Goal: Task Accomplishment & Management: Manage account settings

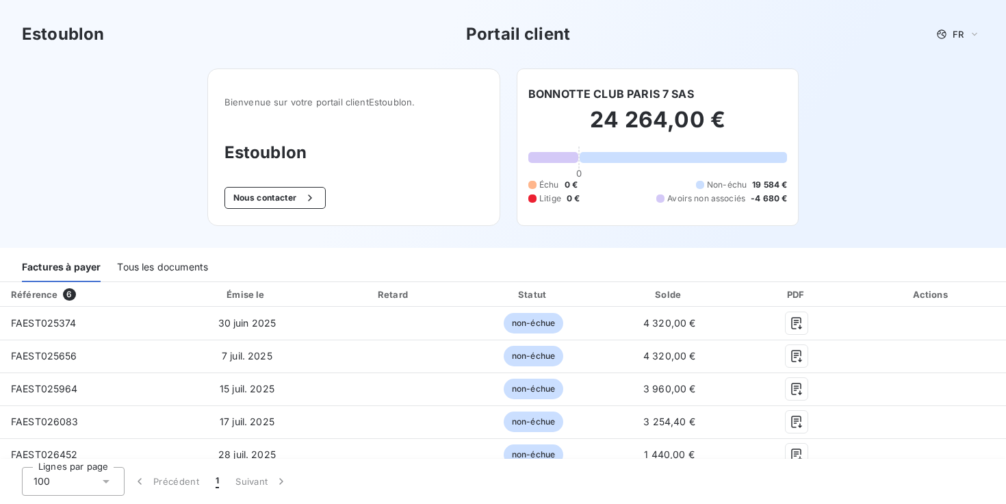
click at [160, 268] on div "Tous les documents" at bounding box center [162, 267] width 91 height 29
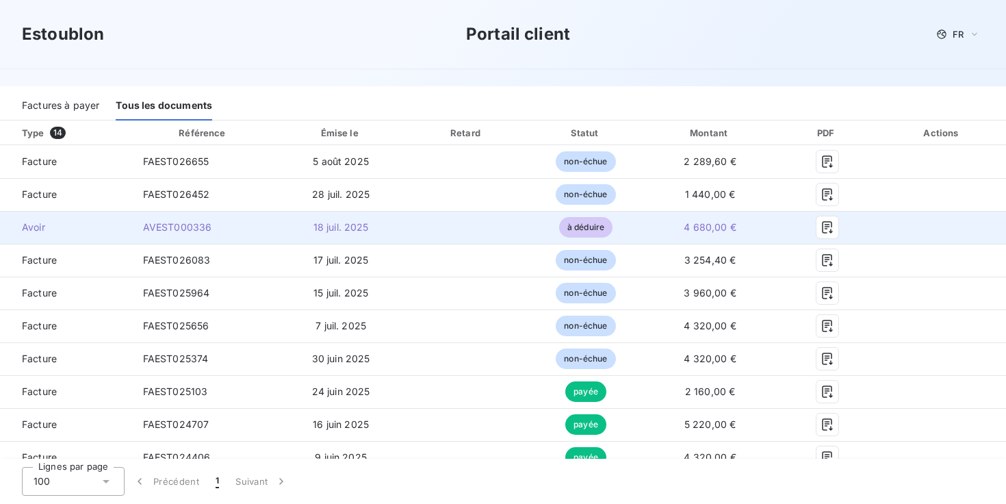
scroll to position [163, 0]
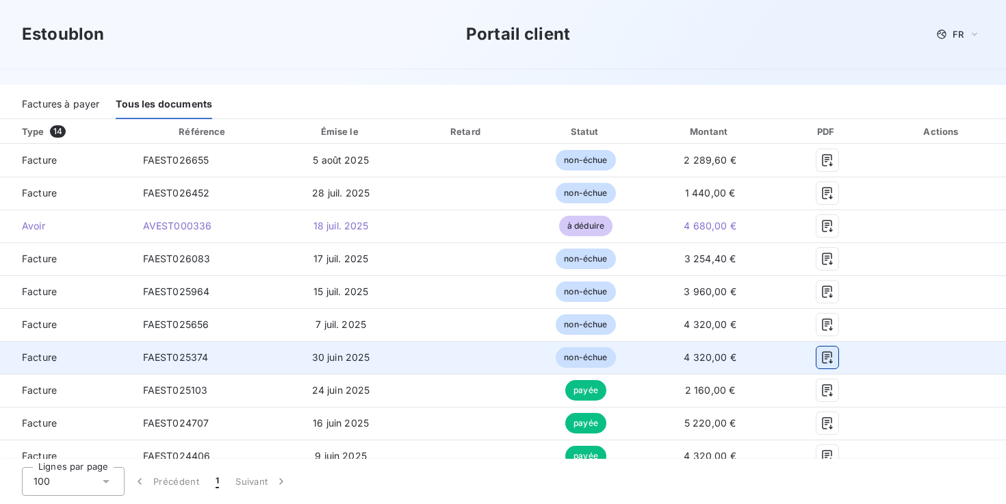
click at [822, 357] on icon "button" at bounding box center [827, 357] width 10 height 12
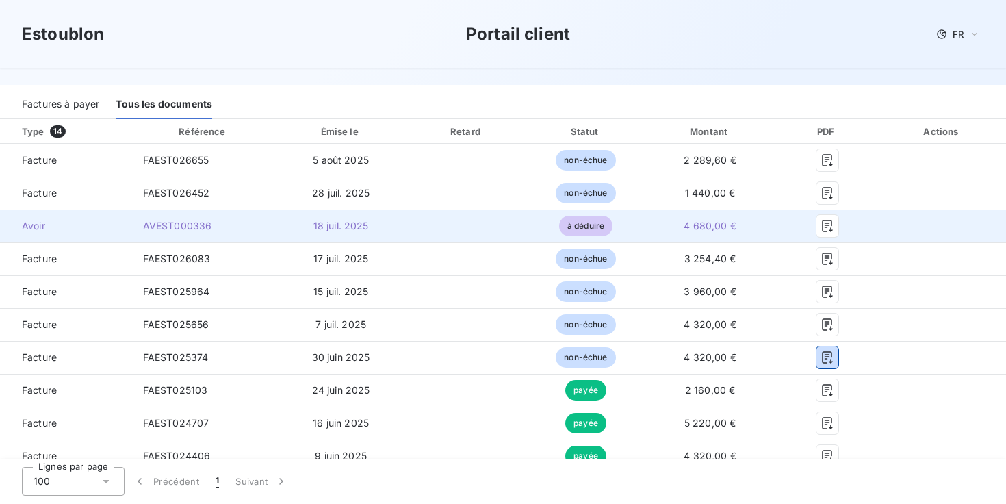
scroll to position [0, 0]
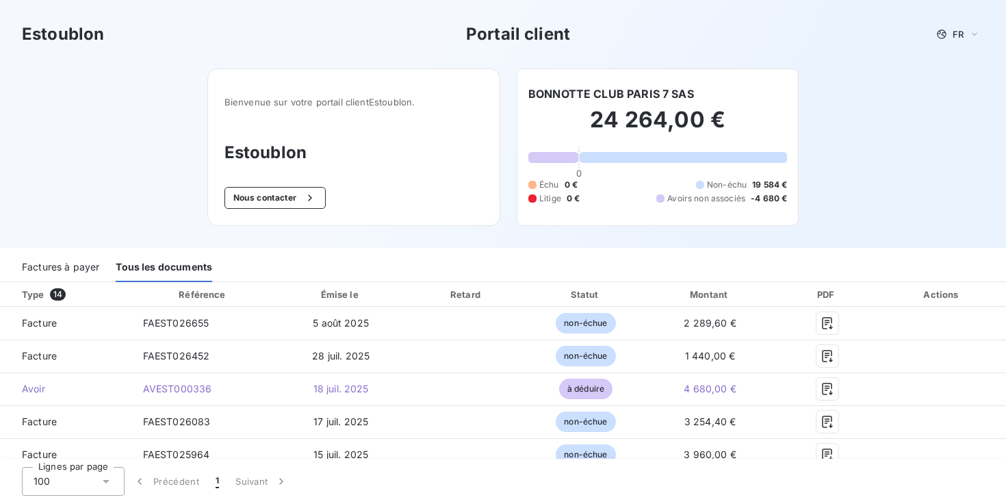
click at [50, 258] on div "Factures à payer" at bounding box center [60, 267] width 77 height 29
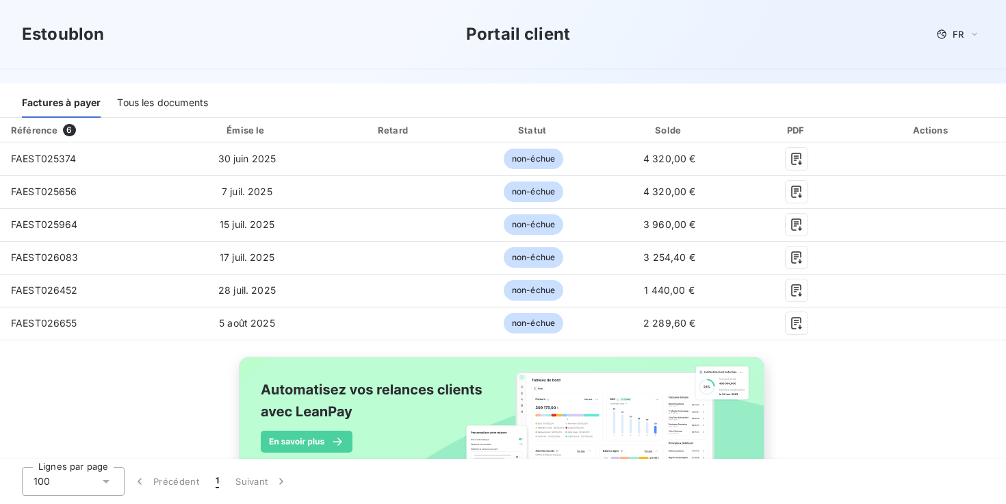
scroll to position [161, 0]
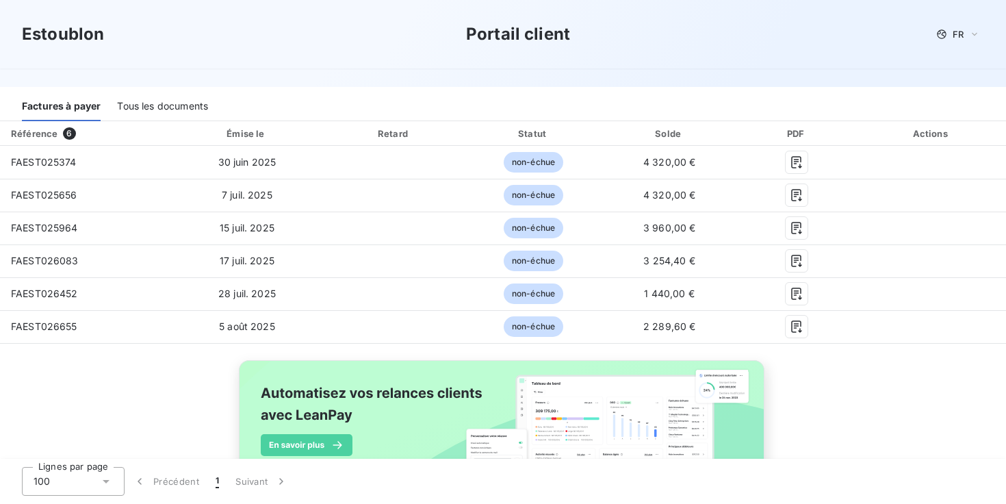
click at [140, 98] on div "Tous les documents" at bounding box center [162, 106] width 91 height 29
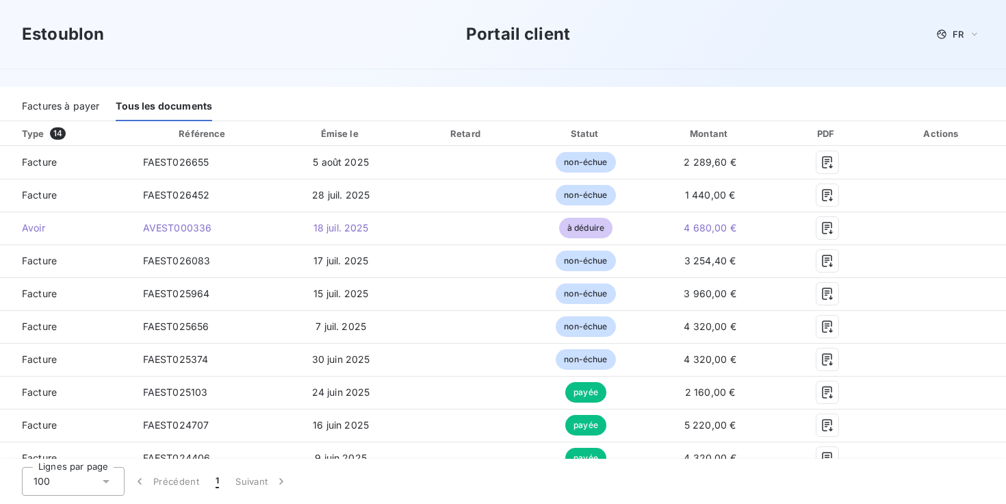
click at [51, 97] on div "Factures à payer" at bounding box center [60, 106] width 77 height 29
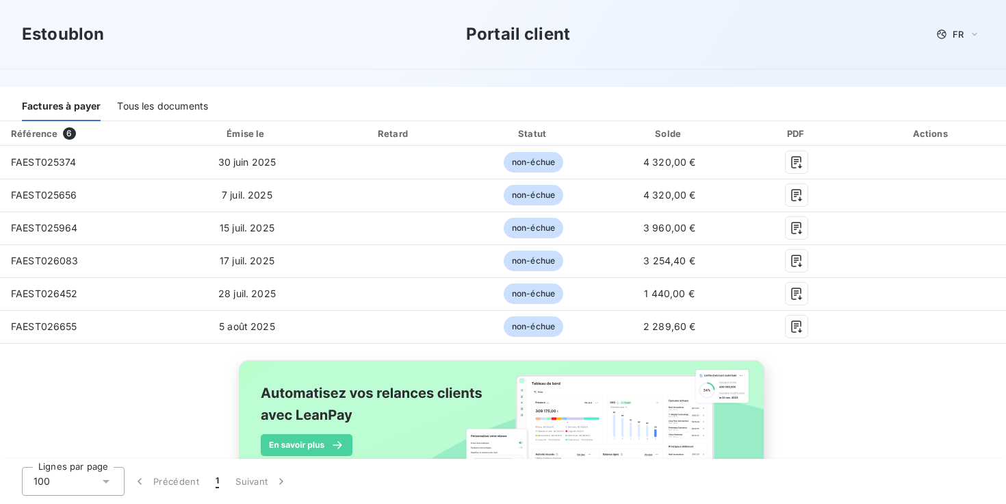
drag, startPoint x: 59, startPoint y: 101, endPoint x: 43, endPoint y: 106, distance: 16.7
click at [43, 106] on div "Factures à payer" at bounding box center [61, 106] width 79 height 29
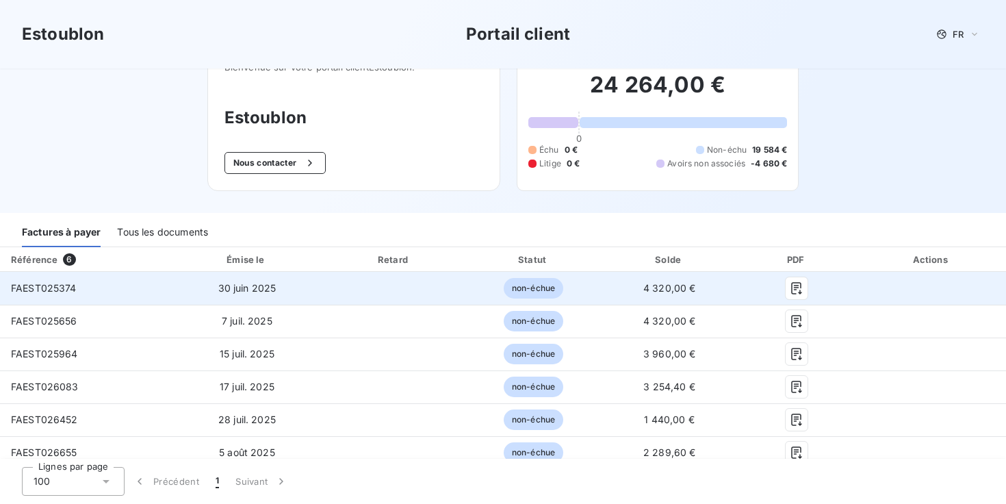
scroll to position [69, 0]
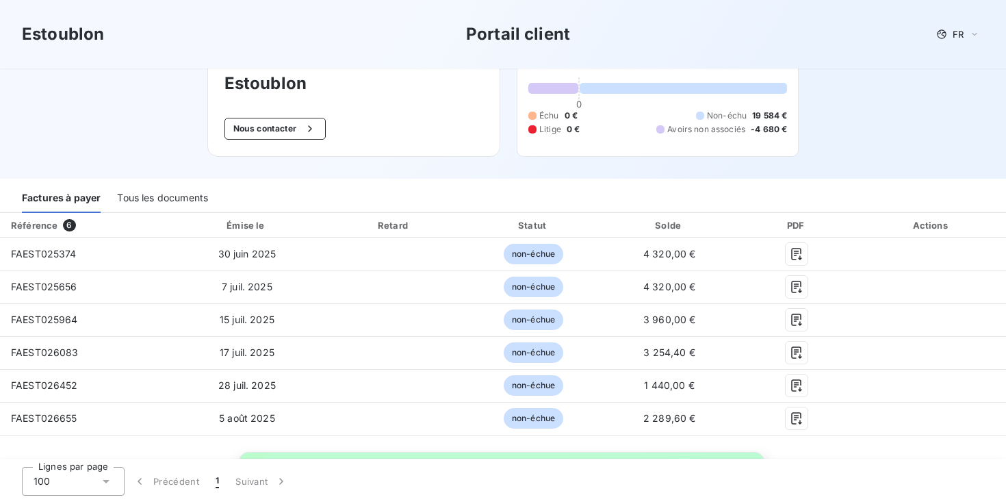
click at [148, 186] on div "Tous les documents" at bounding box center [162, 198] width 91 height 29
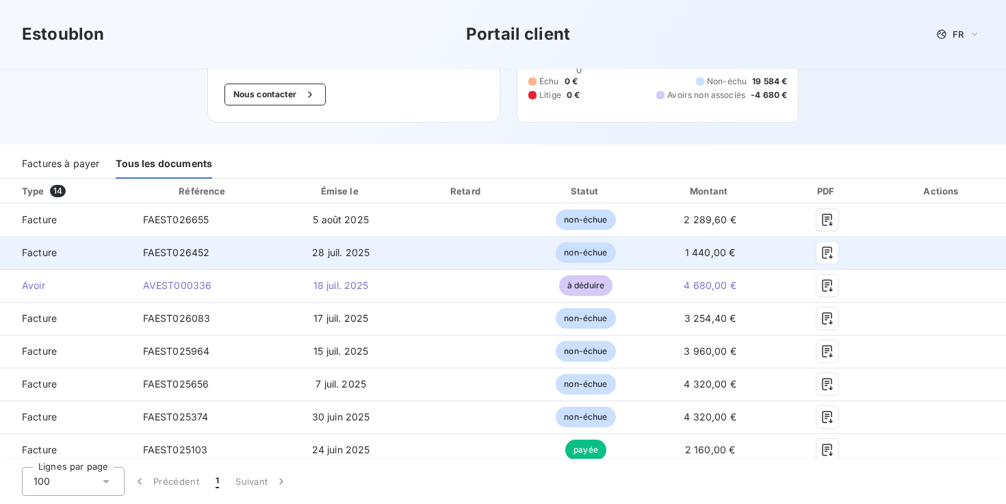
scroll to position [104, 0]
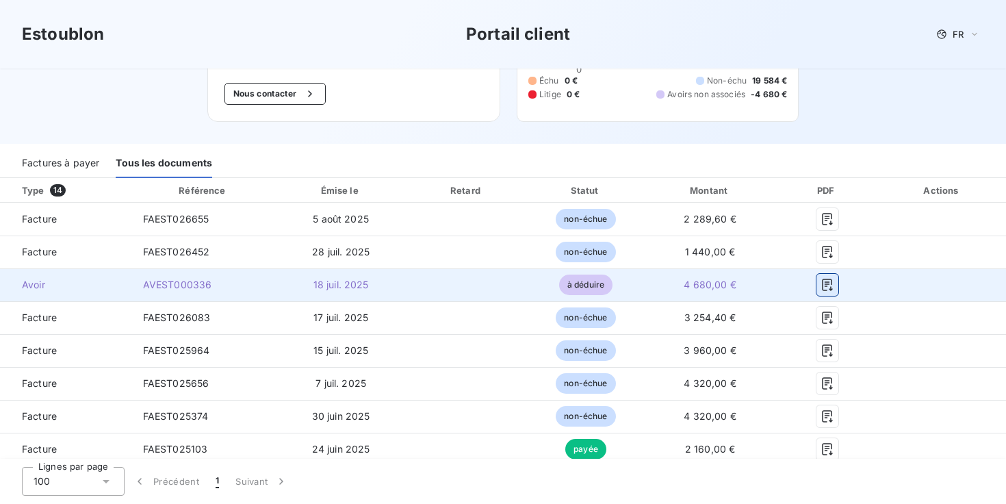
click at [818, 278] on button "button" at bounding box center [828, 285] width 22 height 22
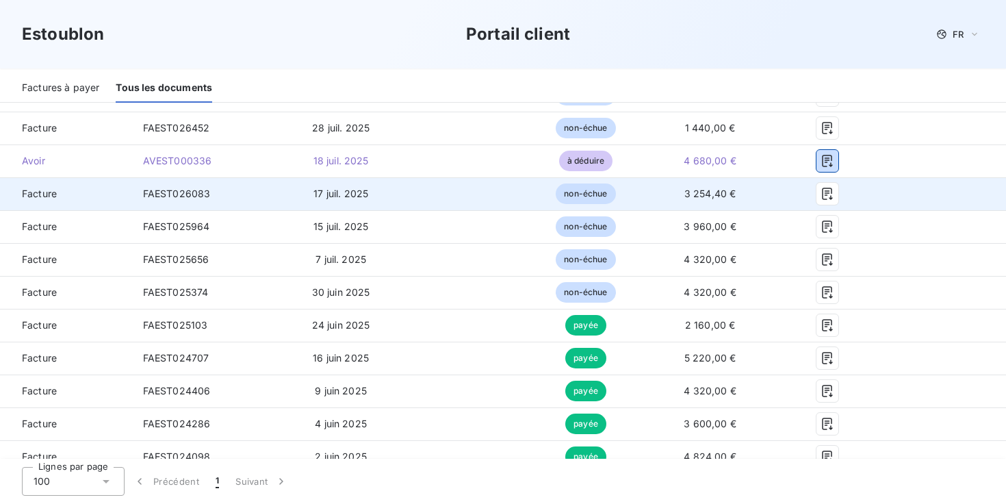
scroll to position [211, 0]
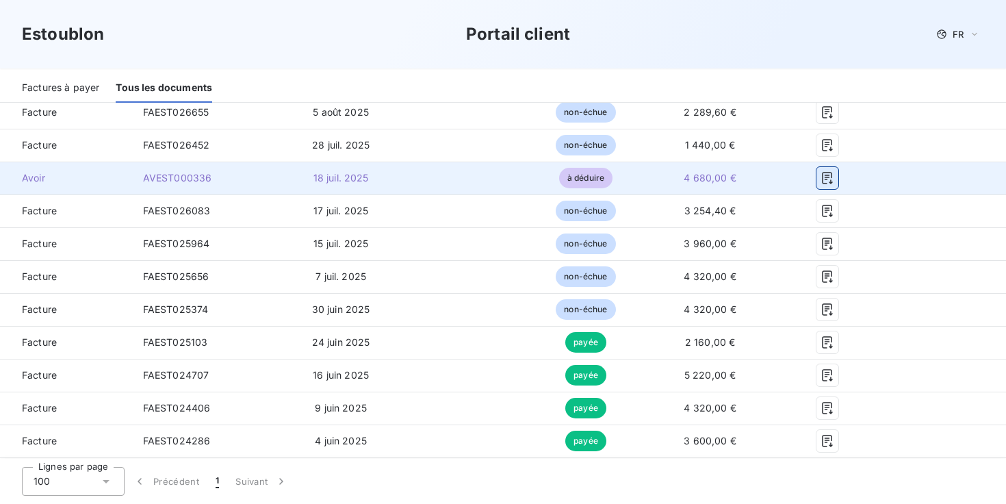
click at [824, 179] on icon "button" at bounding box center [828, 178] width 14 height 14
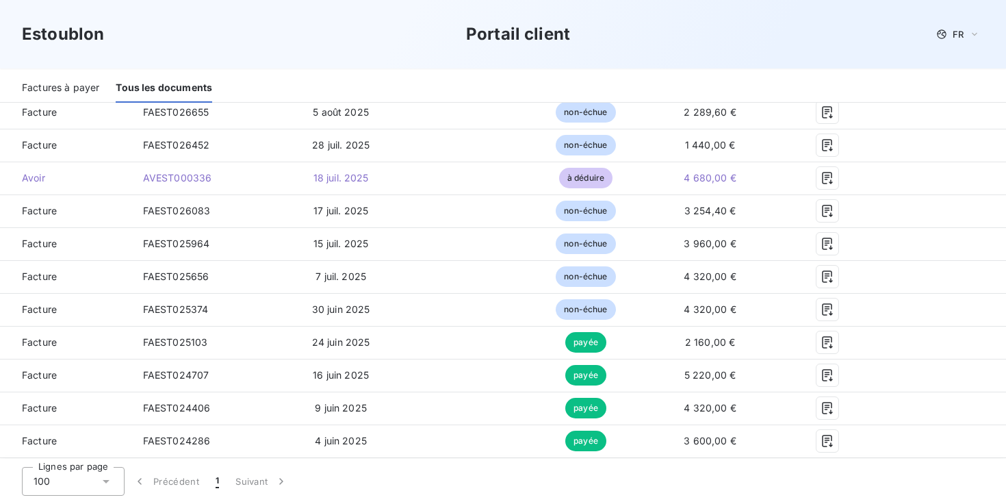
click at [788, 34] on div "Estoublon Portail client FR" at bounding box center [503, 34] width 963 height 25
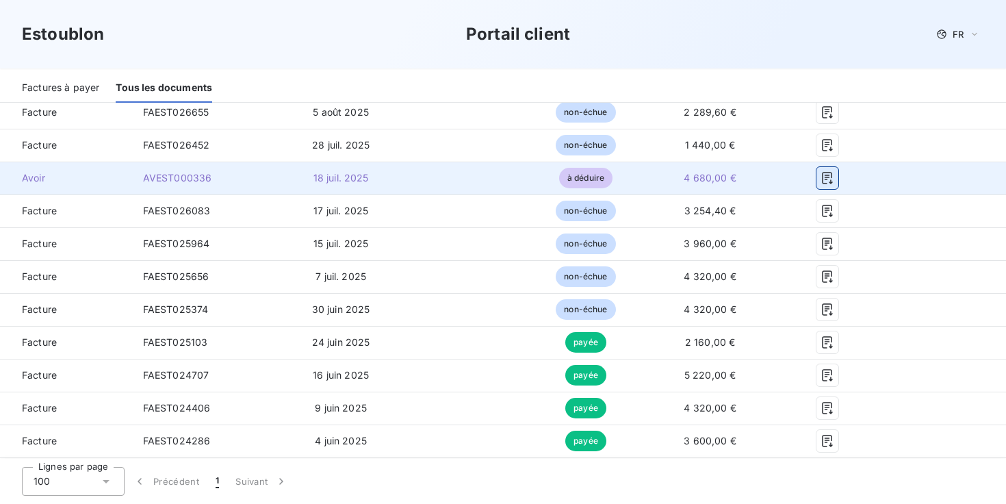
click at [832, 184] on button "button" at bounding box center [828, 178] width 22 height 22
click at [618, 182] on td "à déduire" at bounding box center [586, 178] width 118 height 33
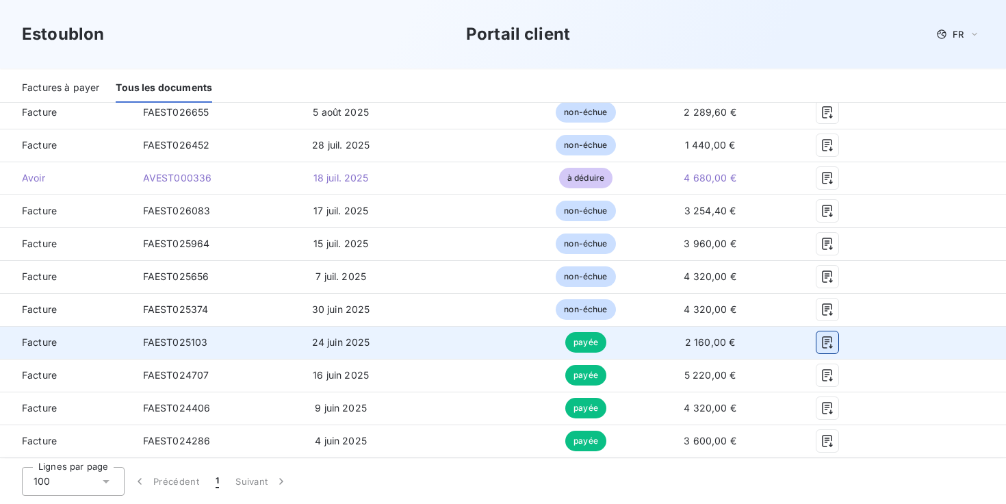
click at [828, 339] on icon "button" at bounding box center [827, 342] width 10 height 12
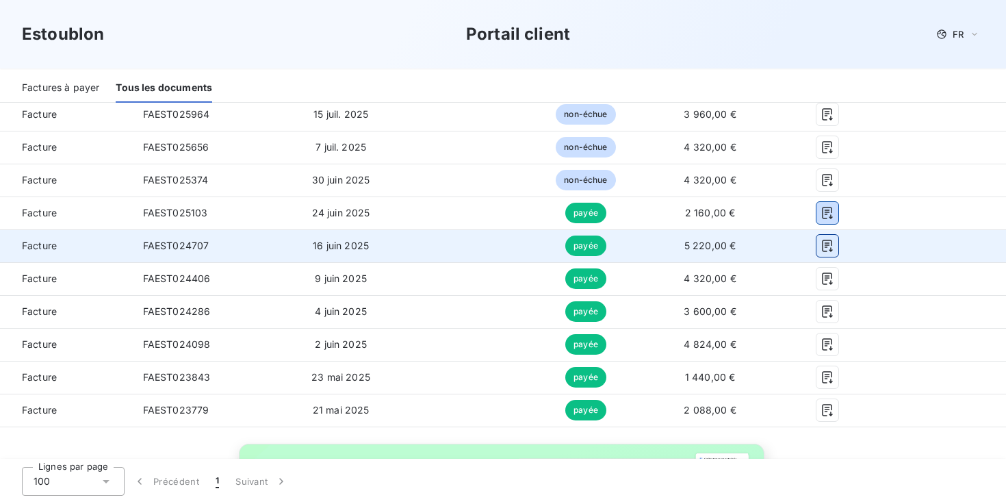
scroll to position [373, 0]
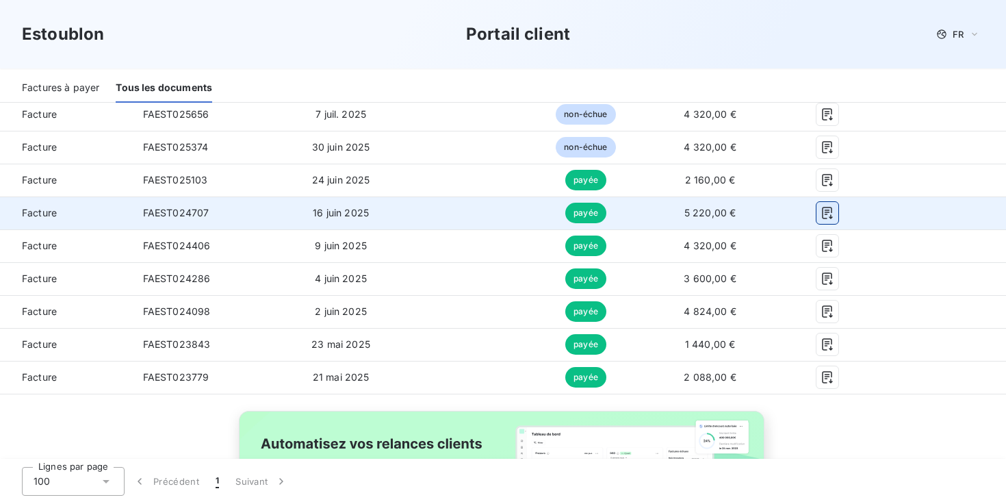
click at [828, 216] on icon "button" at bounding box center [828, 213] width 14 height 14
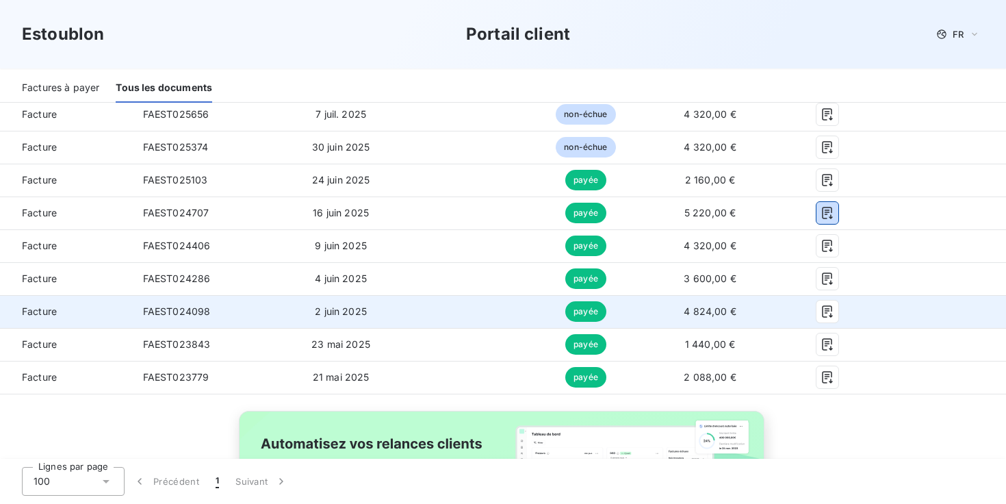
scroll to position [401, 0]
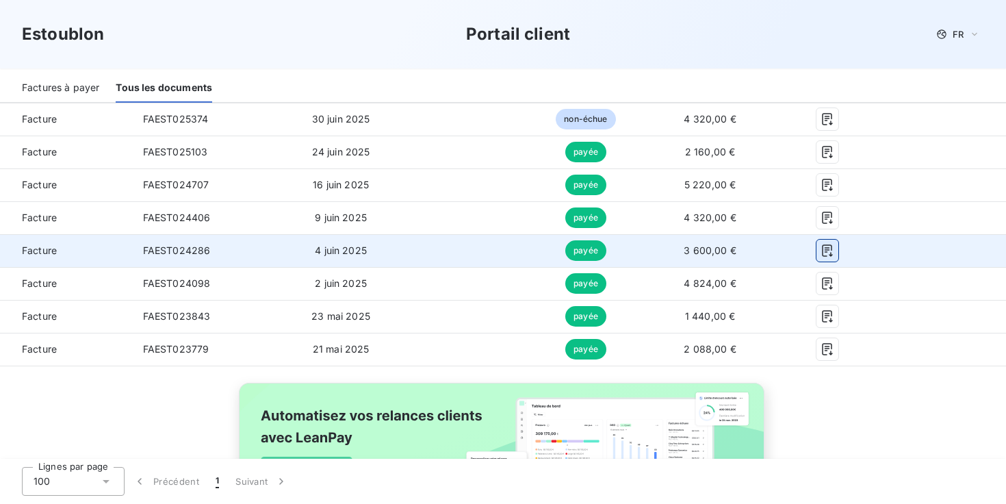
click at [832, 256] on icon "button" at bounding box center [828, 251] width 14 height 14
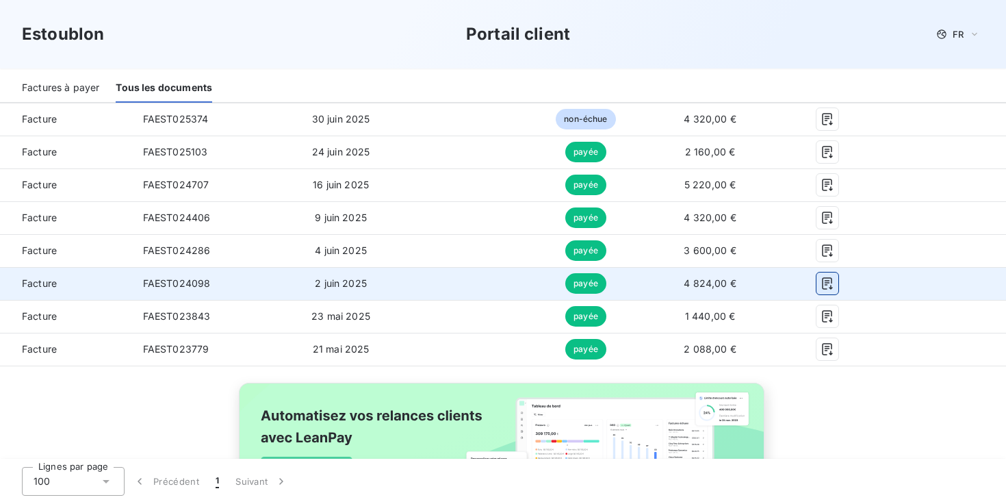
click at [825, 288] on icon "button" at bounding box center [827, 283] width 10 height 12
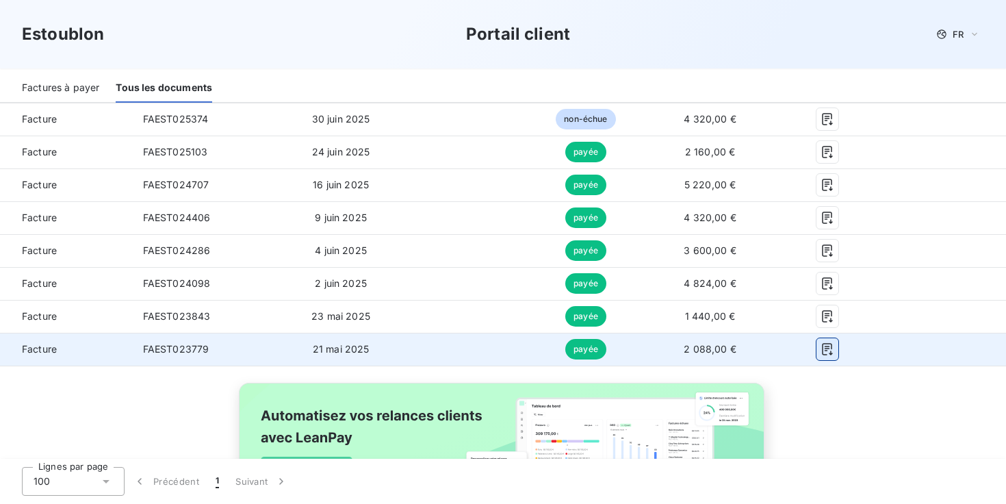
click at [822, 347] on icon "button" at bounding box center [828, 349] width 14 height 14
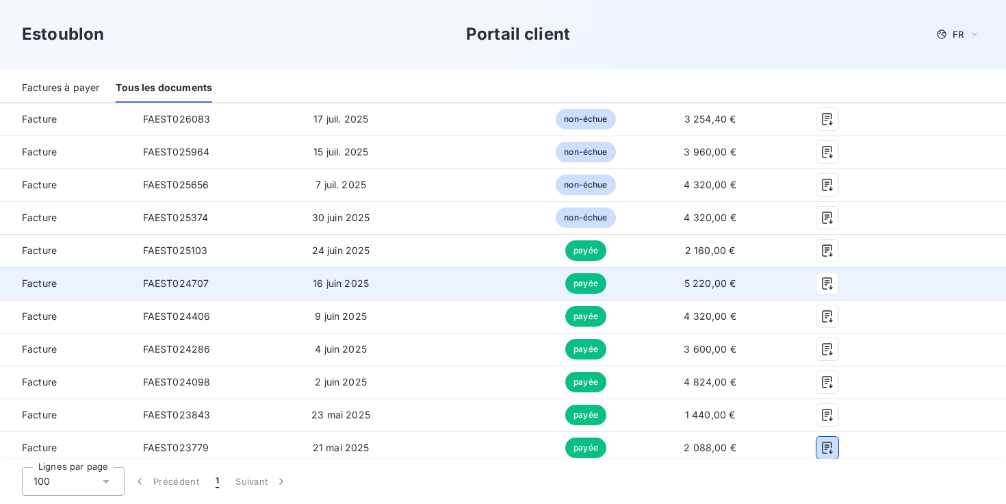
scroll to position [282, 0]
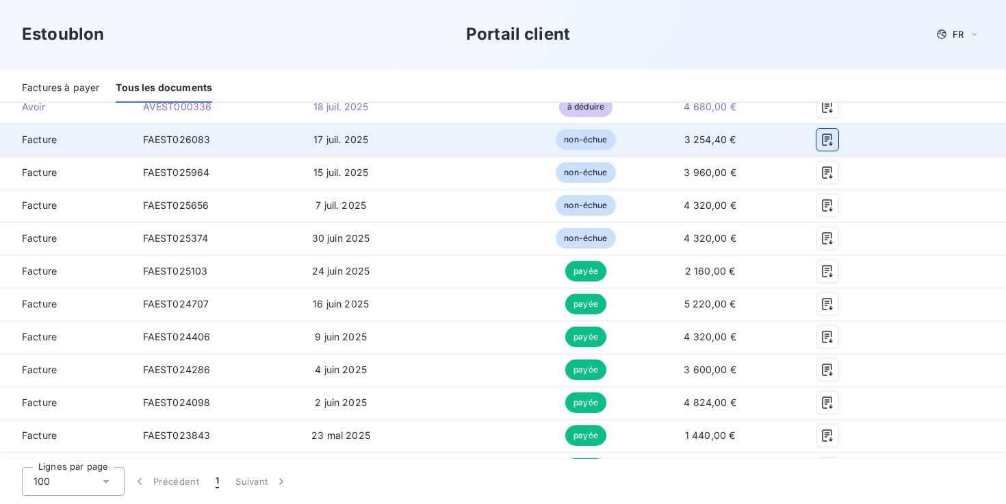
click at [823, 142] on icon "button" at bounding box center [828, 140] width 14 height 14
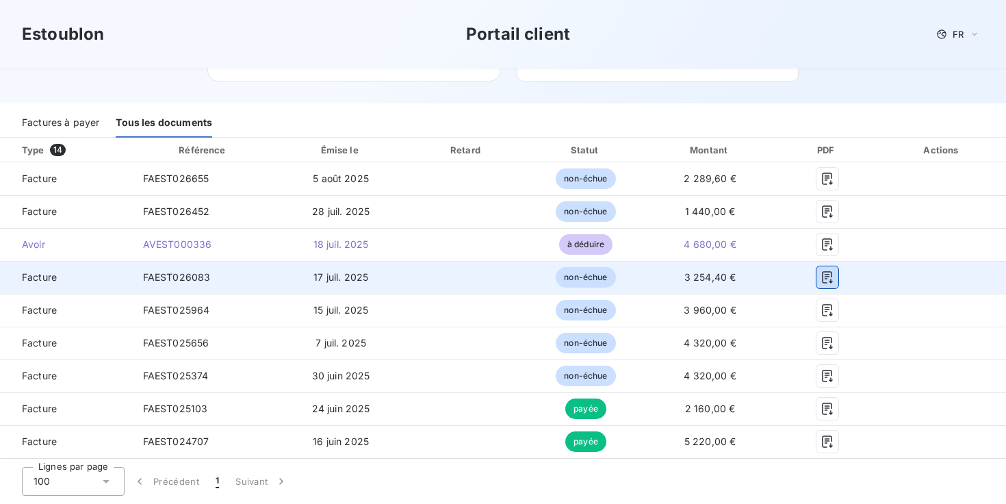
scroll to position [147, 0]
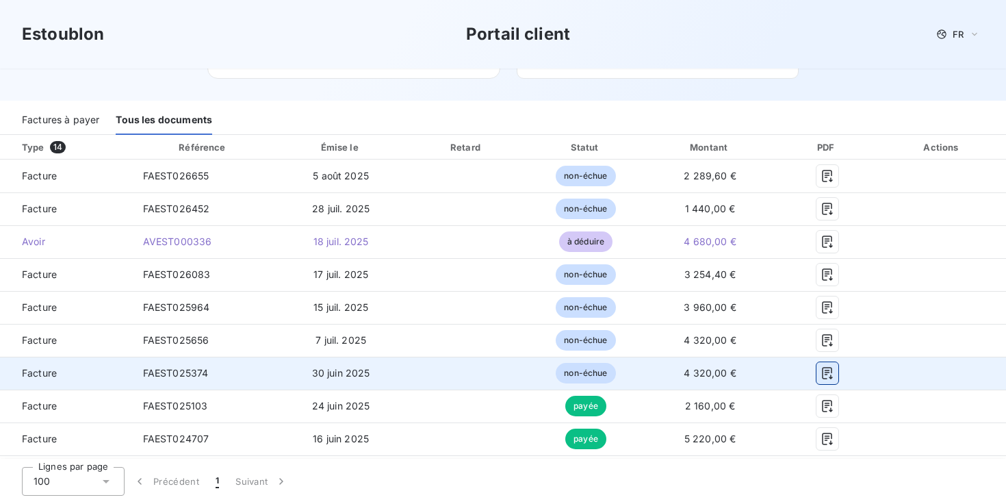
click at [828, 368] on icon "button" at bounding box center [827, 373] width 10 height 12
